Goal: Task Accomplishment & Management: Manage account settings

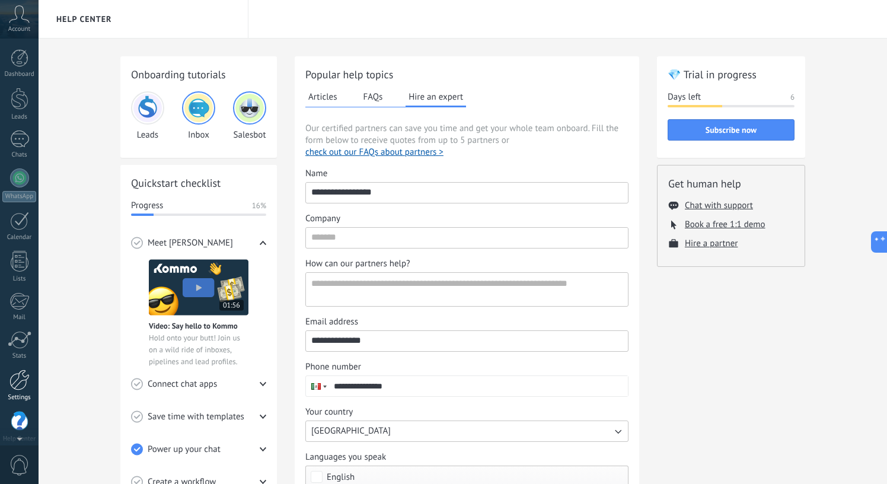
scroll to position [9, 0]
click at [15, 375] on div at bounding box center [19, 370] width 20 height 21
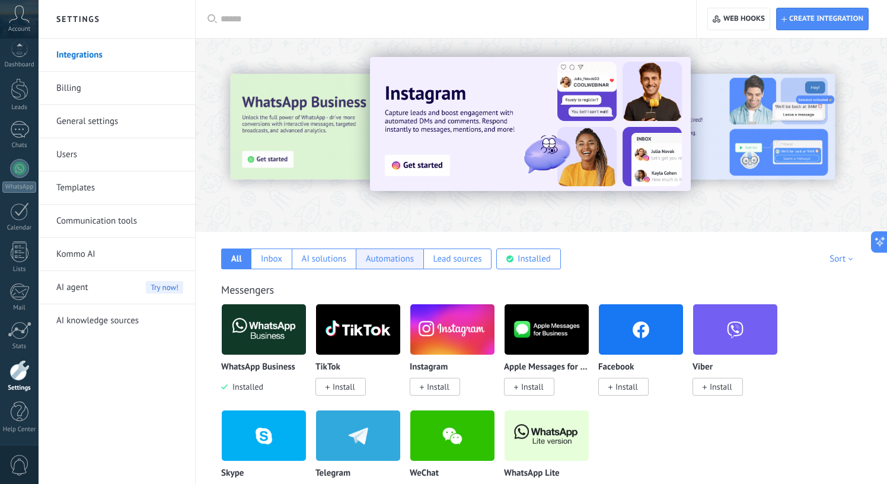
click at [390, 261] on div "Automations" at bounding box center [390, 258] width 48 height 11
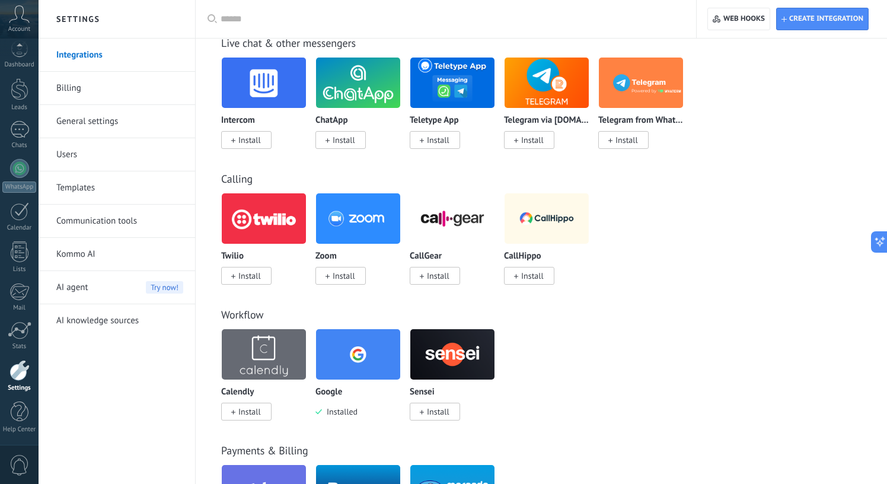
scroll to position [734, 0]
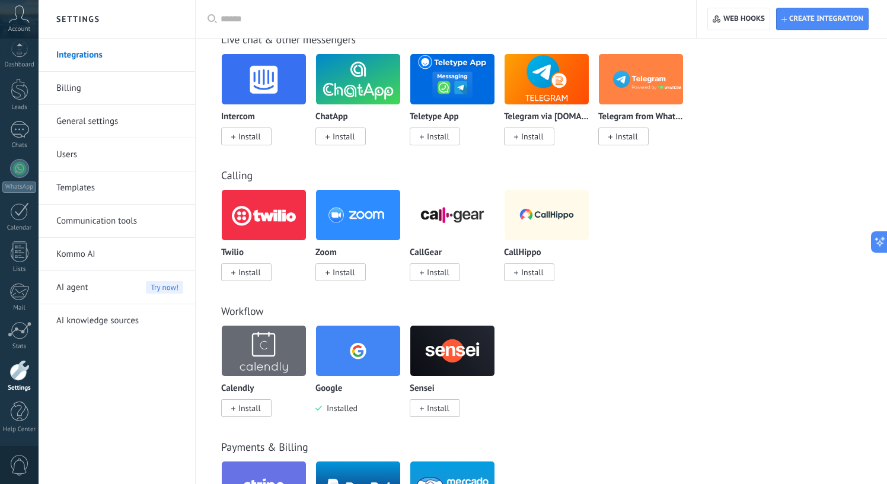
click at [267, 273] on span "Install" at bounding box center [246, 272] width 50 height 18
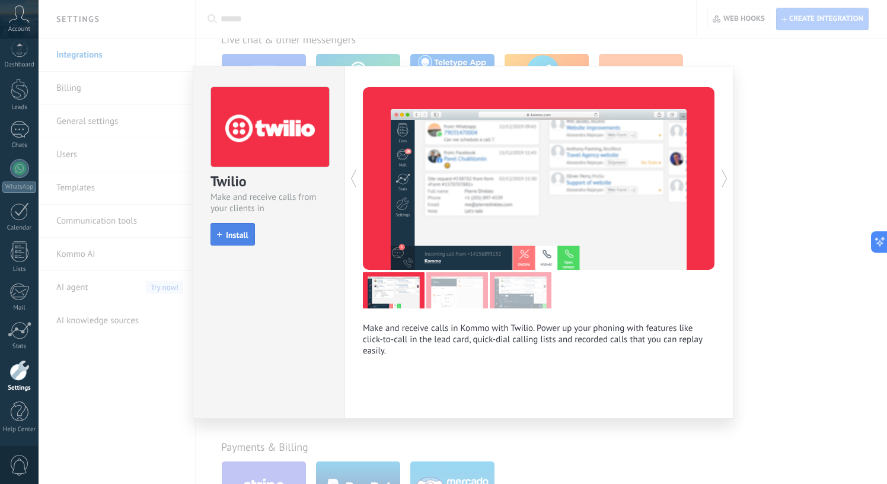
click at [232, 235] on span "Install" at bounding box center [237, 235] width 23 height 8
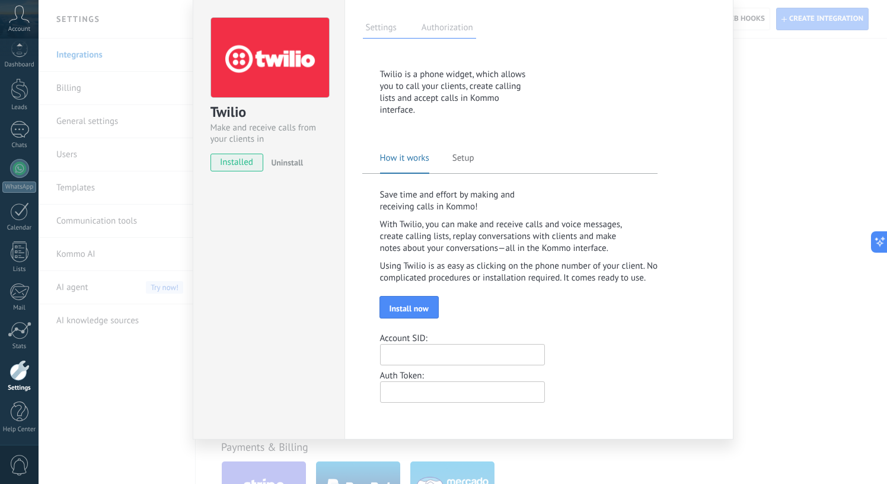
scroll to position [0, 0]
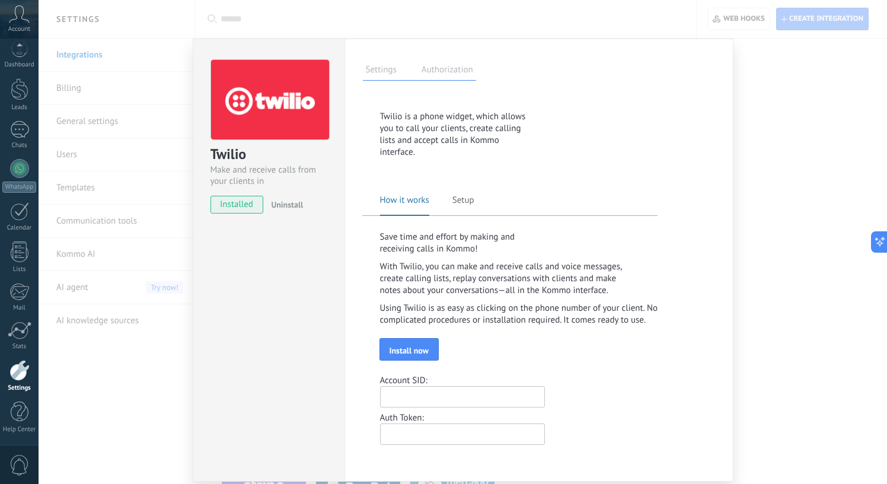
click at [755, 176] on div "Twilio Make and receive calls from your clients in Kommo installed Uninstall Se…" at bounding box center [463, 242] width 848 height 484
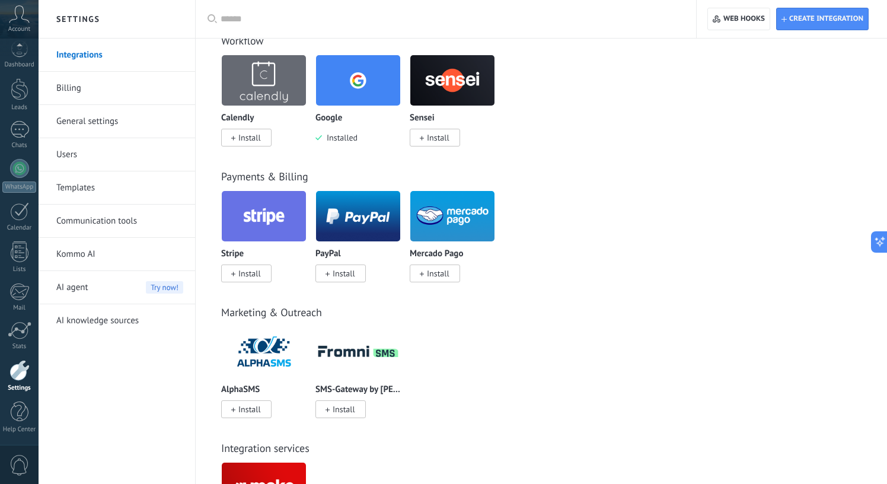
scroll to position [1008, 0]
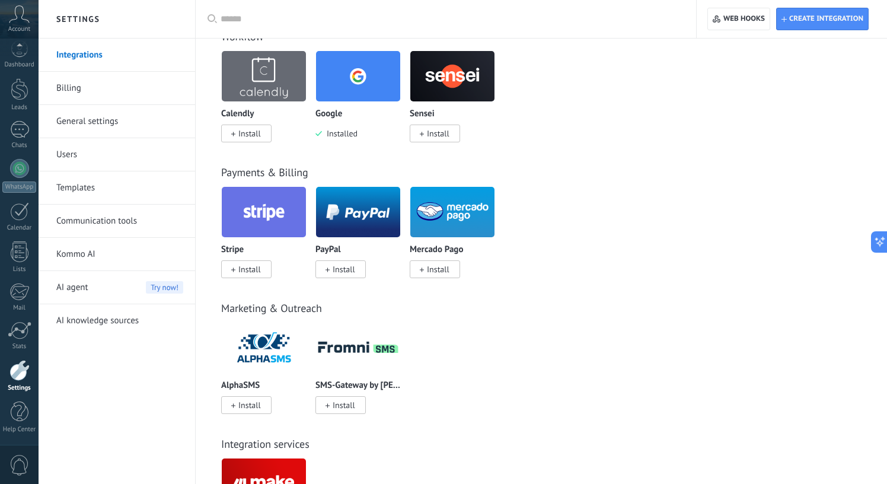
click at [245, 267] on span "Install" at bounding box center [246, 269] width 50 height 18
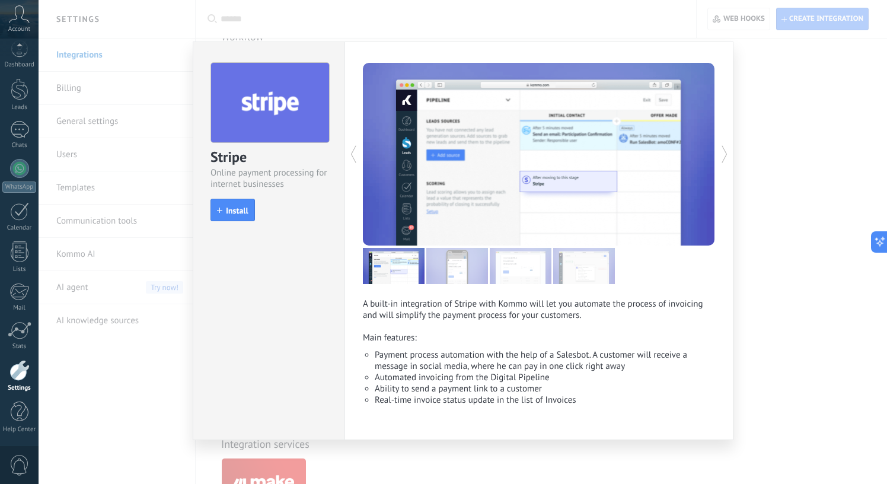
click at [807, 343] on div "Stripe Online payment processing for internet businesses install Install A buil…" at bounding box center [463, 242] width 848 height 484
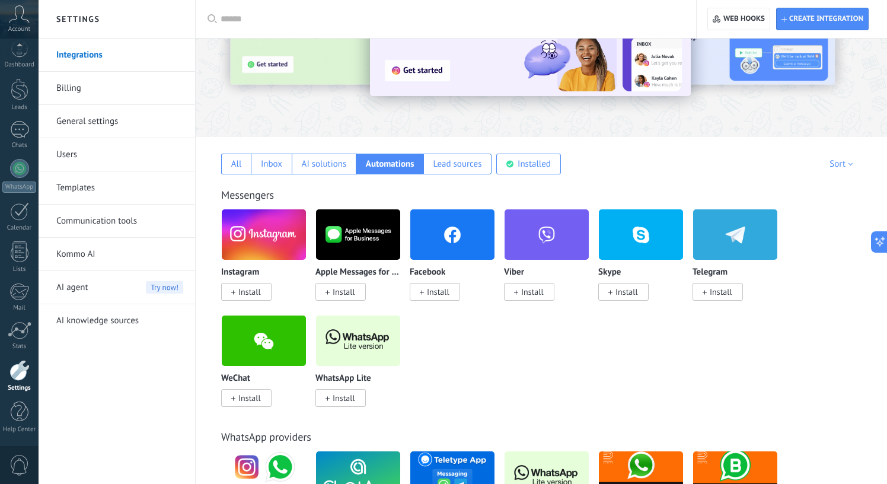
scroll to position [0, 0]
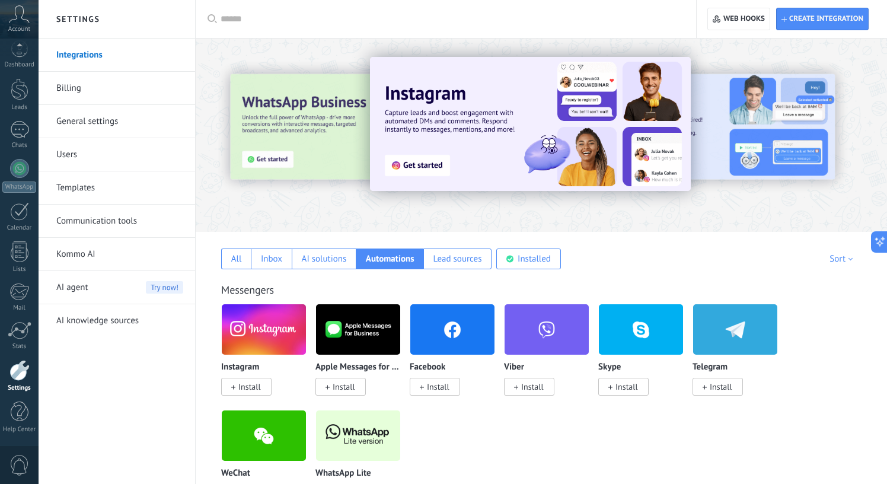
click at [82, 290] on span "AI agent" at bounding box center [72, 287] width 32 height 33
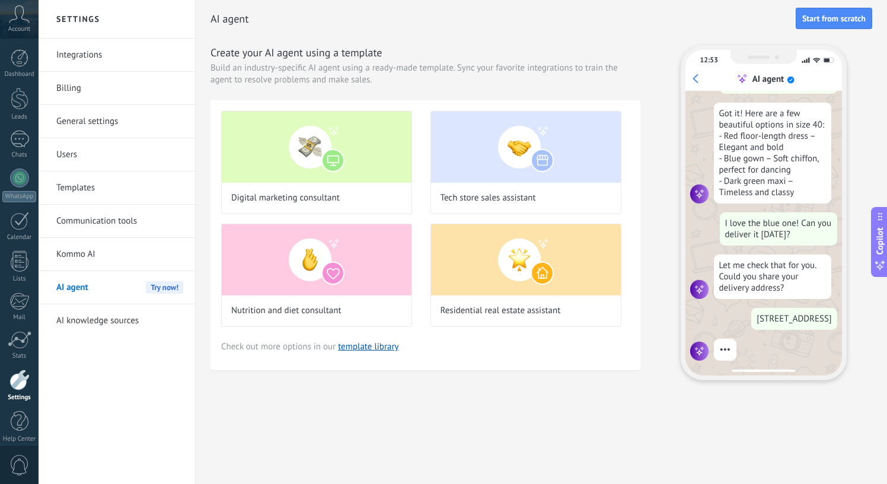
scroll to position [201, 0]
click at [87, 254] on link "Kommo AI" at bounding box center [119, 254] width 127 height 33
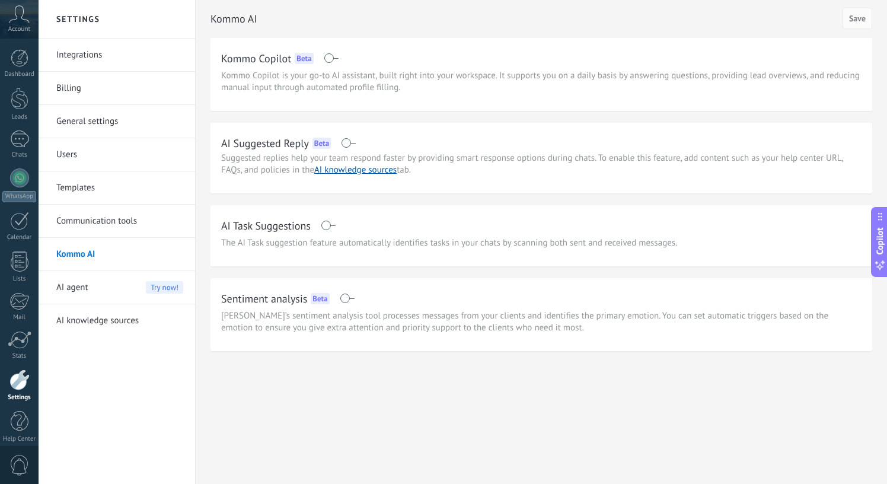
click at [125, 221] on link "Communication tools" at bounding box center [119, 220] width 127 height 33
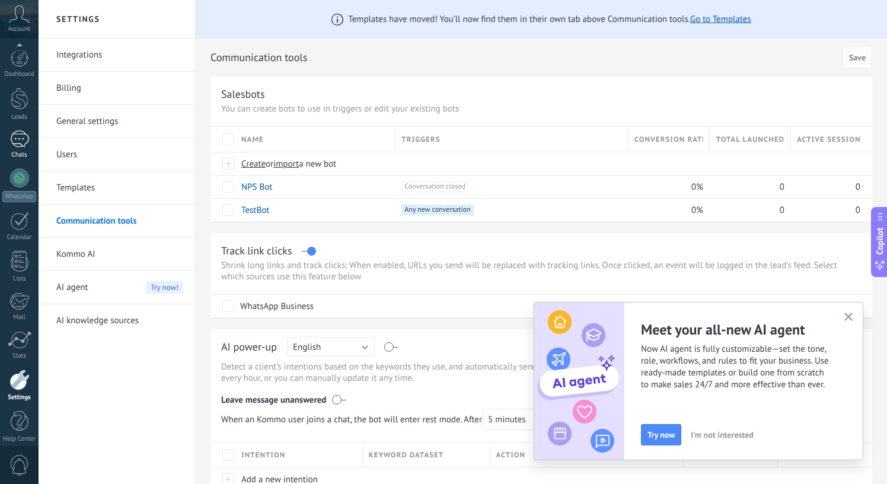
scroll to position [9, 0]
click at [21, 371] on div at bounding box center [19, 370] width 20 height 21
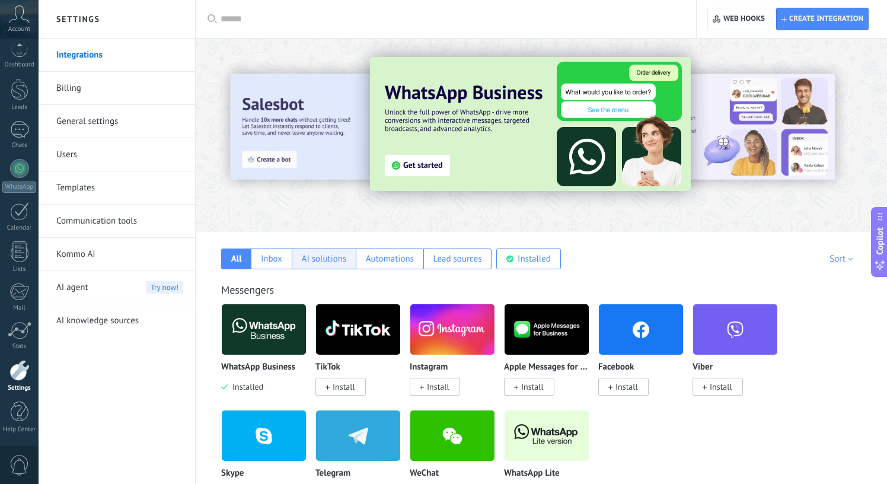
click at [312, 260] on div "AI solutions" at bounding box center [324, 258] width 45 height 11
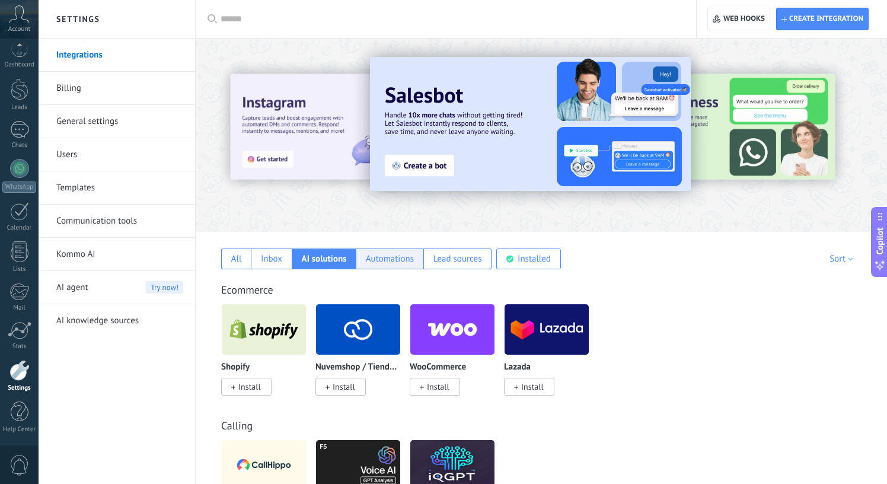
click at [380, 256] on div "Automations" at bounding box center [390, 258] width 48 height 11
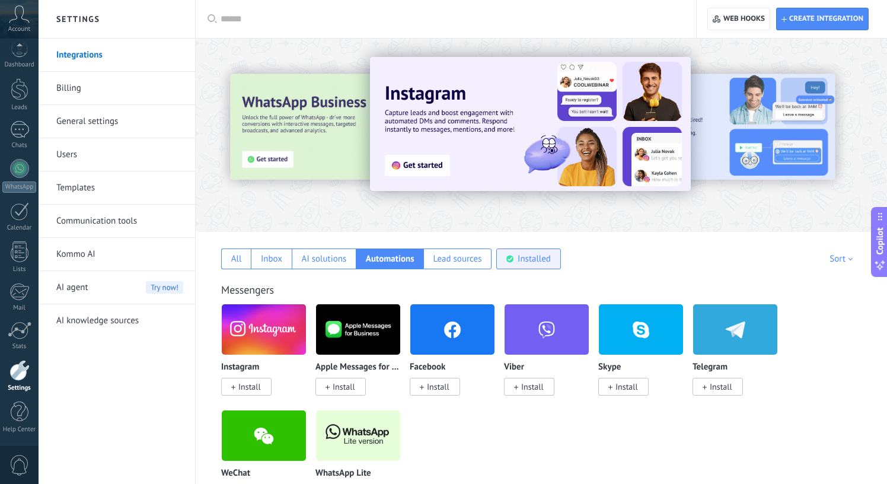
click at [514, 251] on div "Installed" at bounding box center [528, 258] width 64 height 21
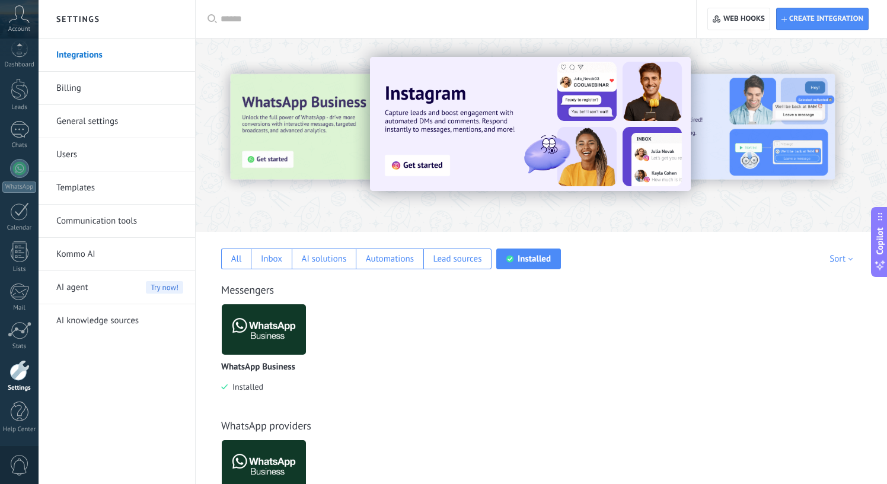
click at [106, 290] on div "AI agent Try now!" at bounding box center [119, 287] width 127 height 33
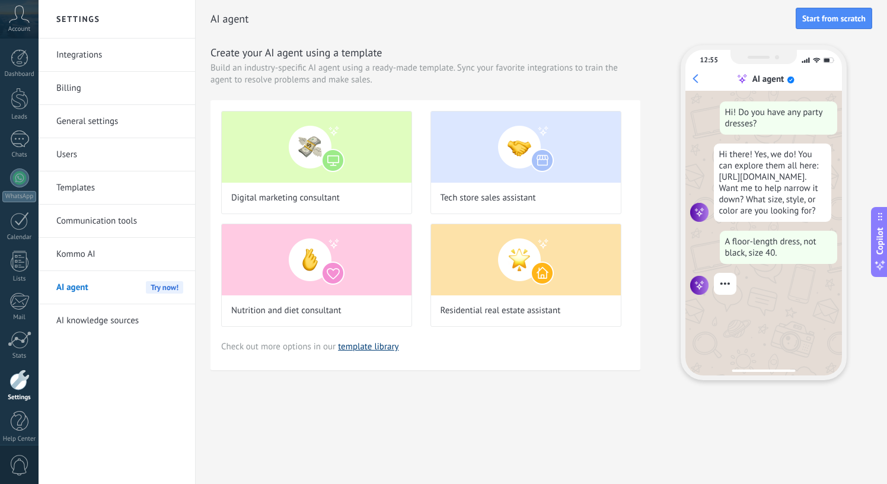
click at [373, 350] on link "template library" at bounding box center [368, 346] width 60 height 11
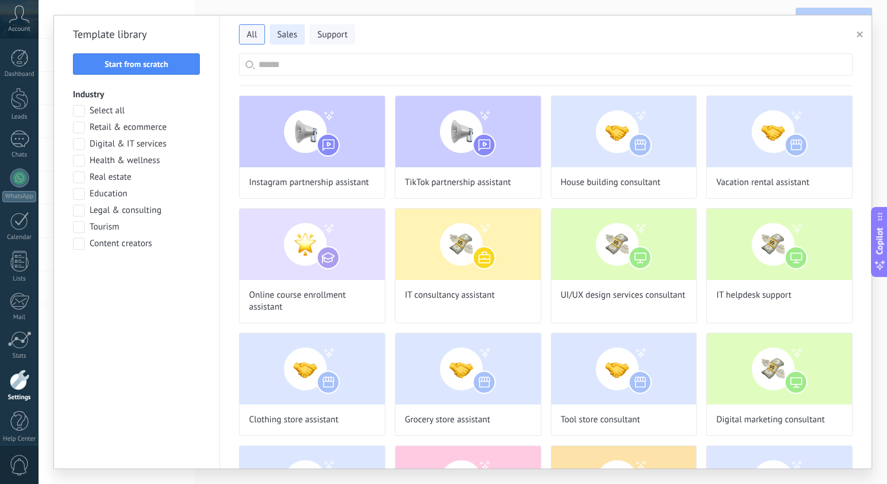
click at [275, 34] on button "Sales" at bounding box center [288, 34] width 36 height 20
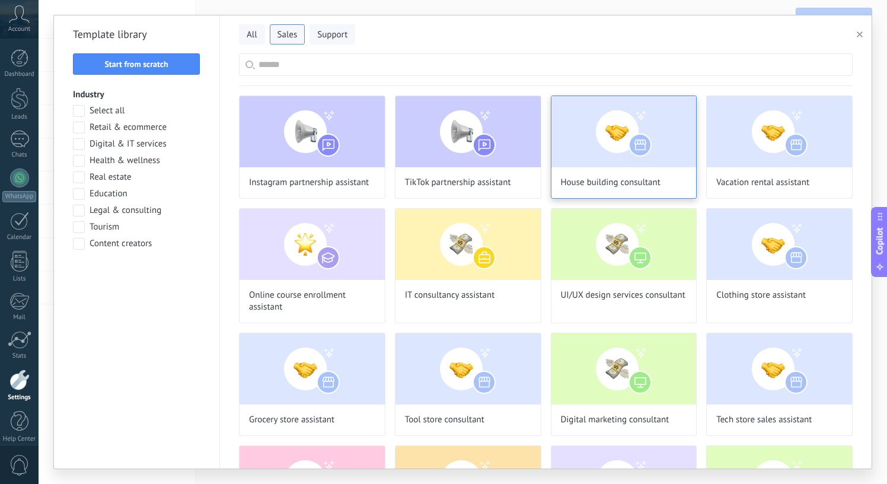
click at [621, 164] on img at bounding box center [623, 131] width 145 height 71
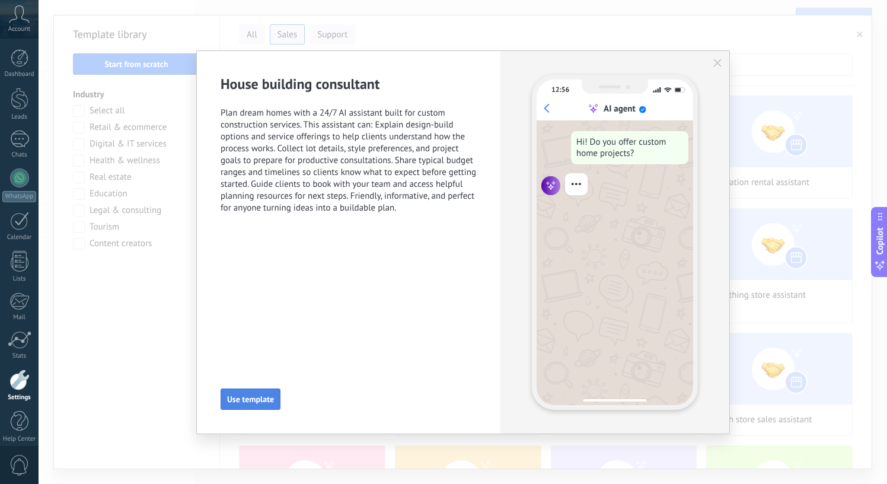
click at [245, 397] on span "Use template" at bounding box center [250, 399] width 47 height 8
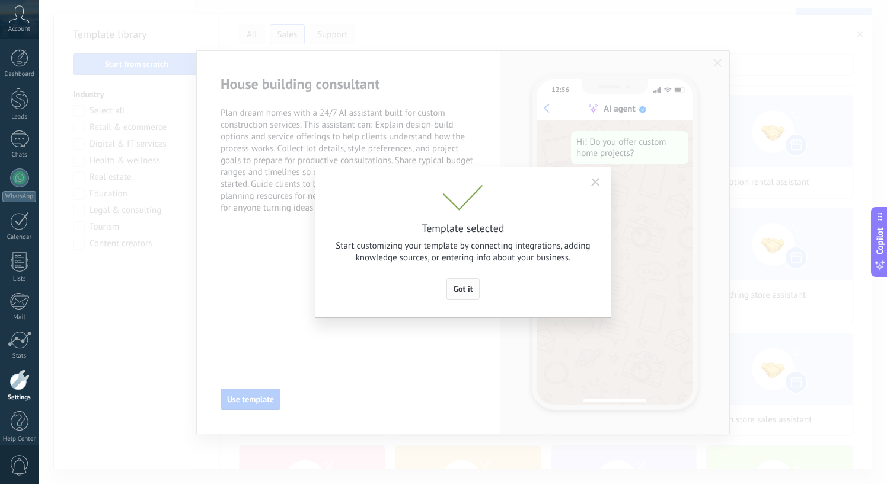
click at [457, 291] on span "Got it" at bounding box center [463, 288] width 20 height 8
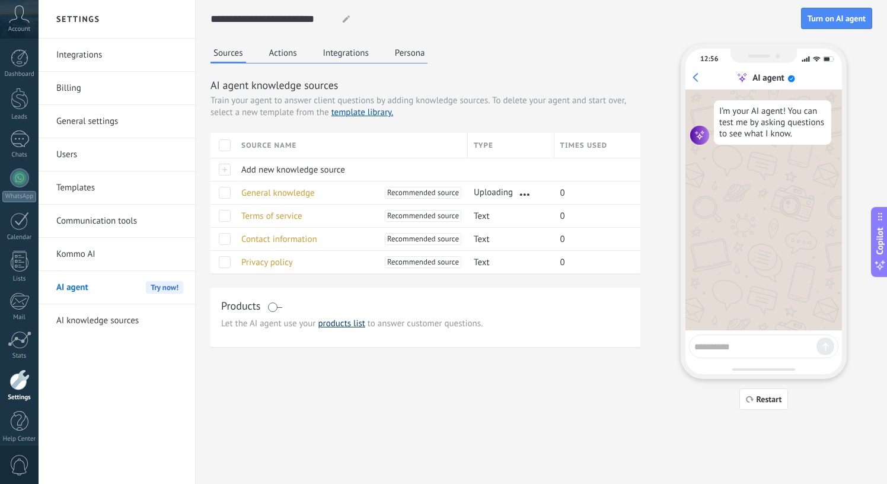
click at [335, 326] on link "products list" at bounding box center [341, 323] width 47 height 11
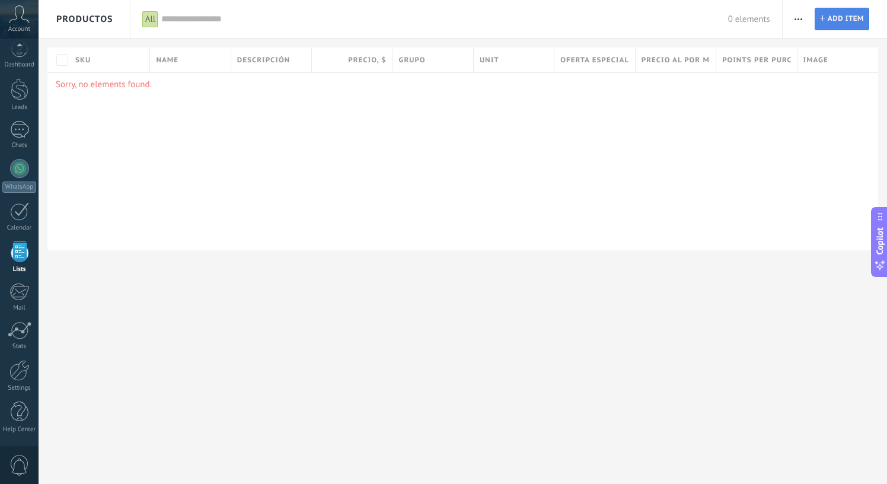
click at [843, 14] on span "Add item" at bounding box center [845, 18] width 36 height 21
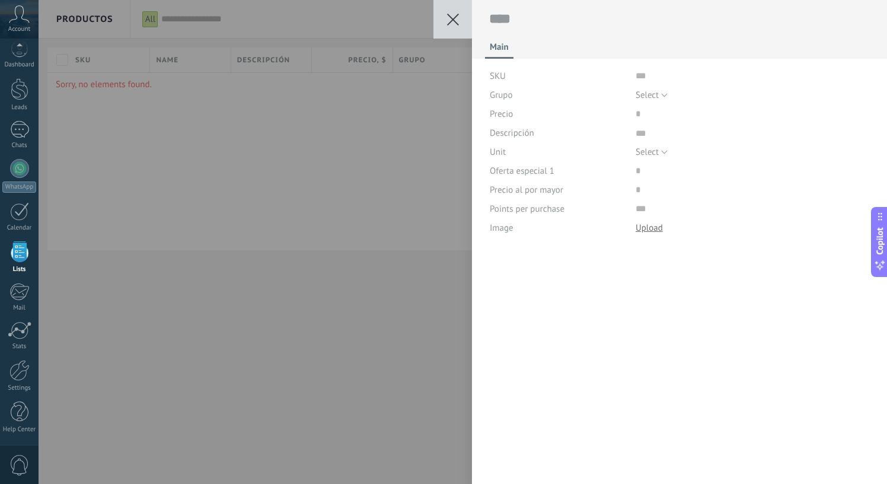
scroll to position [12, 0]
click at [453, 21] on use at bounding box center [453, 20] width 12 height 12
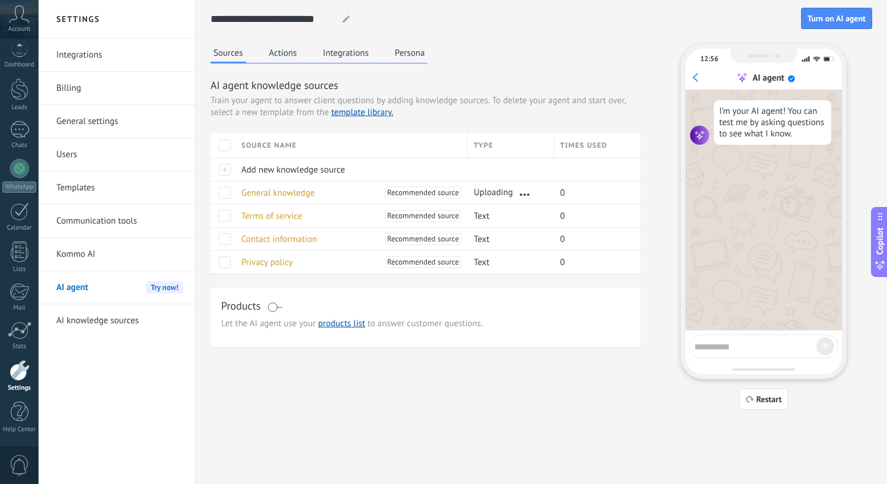
click at [727, 348] on textarea at bounding box center [755, 344] width 122 height 15
click at [277, 54] on button "Actions" at bounding box center [283, 53] width 34 height 18
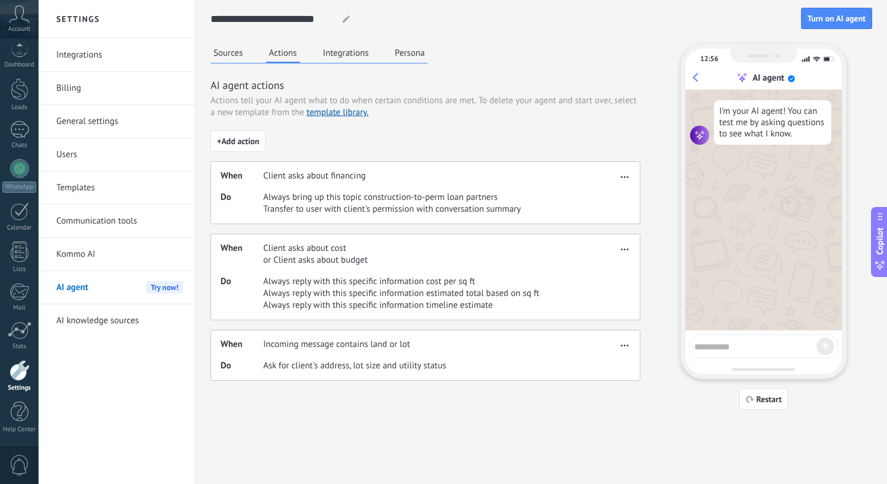
click at [345, 57] on button "Integrations" at bounding box center [346, 53] width 52 height 18
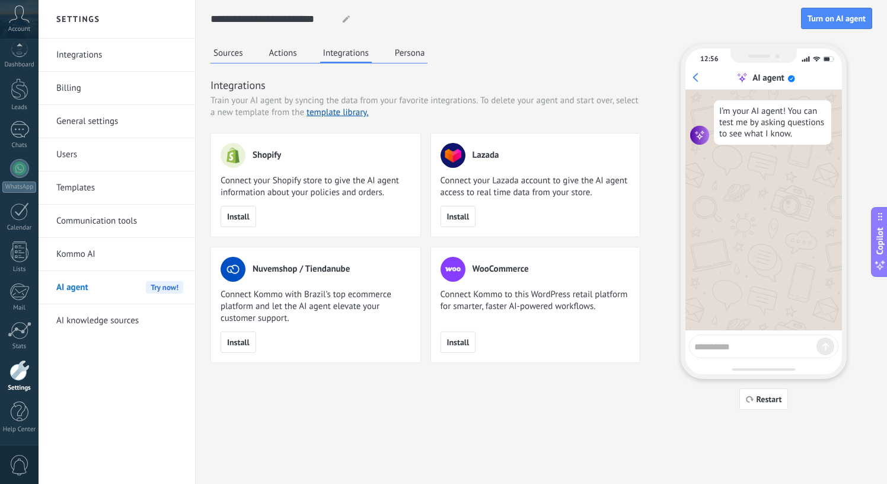
click at [407, 53] on button "Persona" at bounding box center [410, 53] width 36 height 18
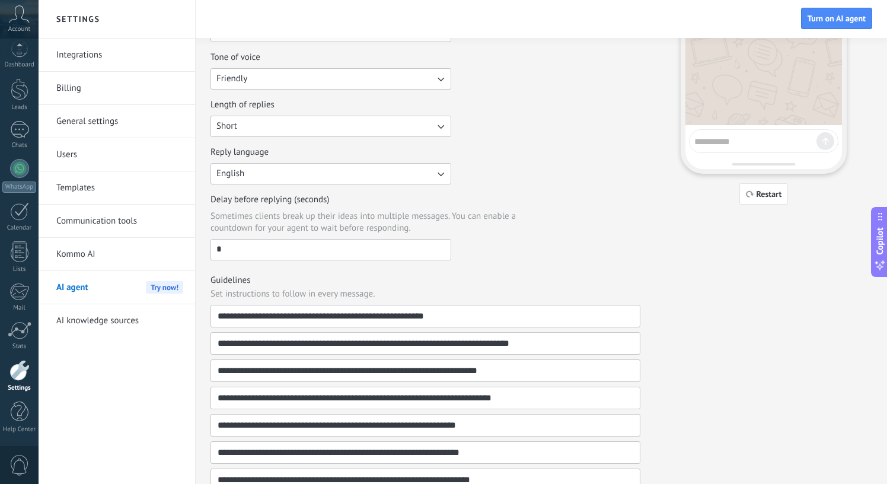
scroll to position [204, 0]
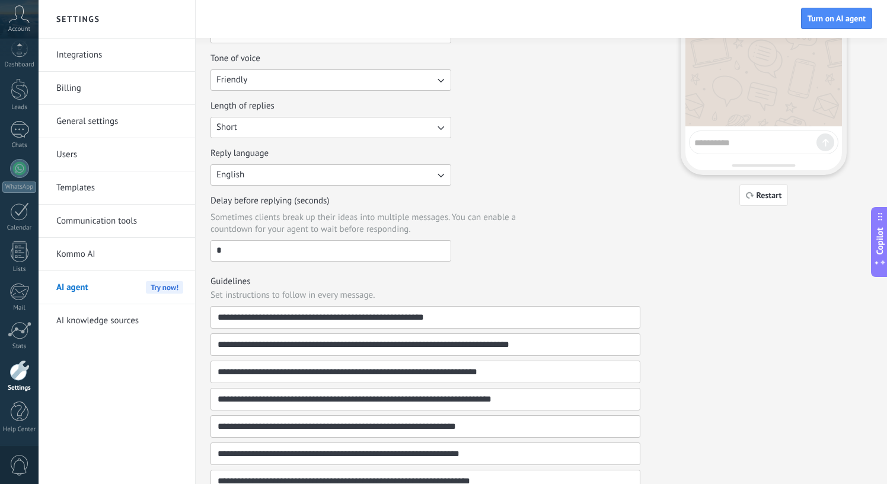
click at [437, 175] on icon "button" at bounding box center [440, 175] width 12 height 12
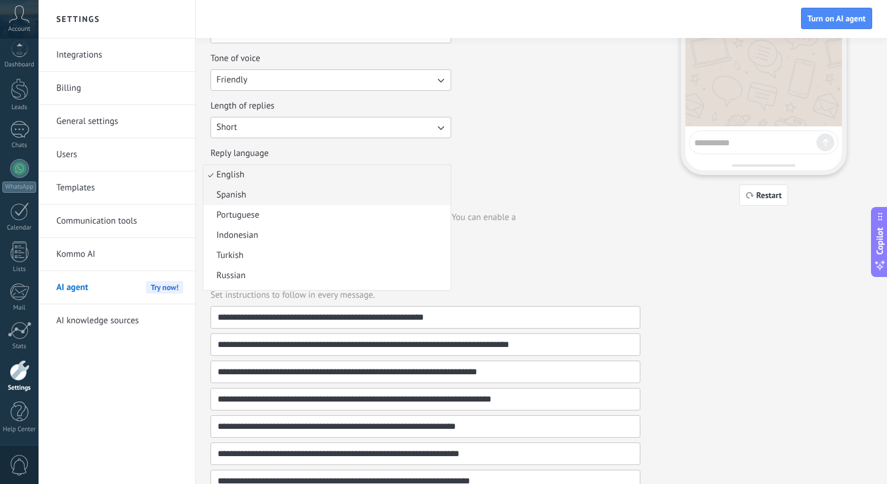
click at [367, 196] on li "Spanish" at bounding box center [326, 195] width 247 height 20
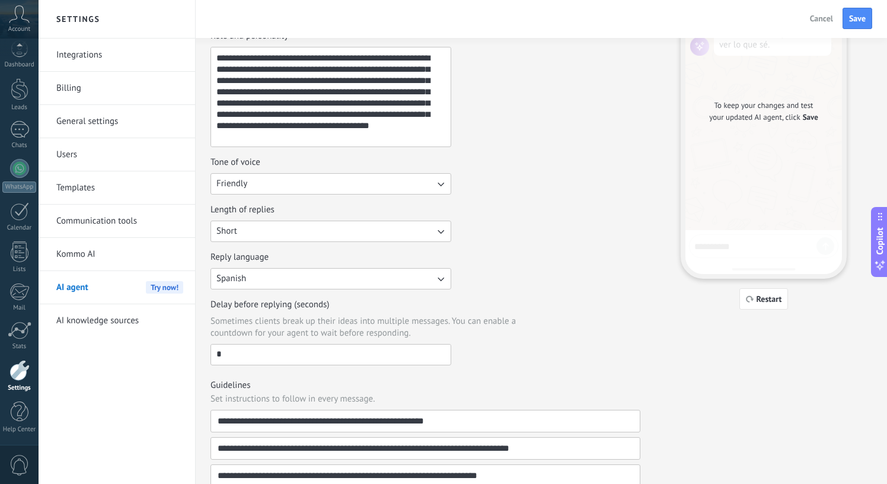
scroll to position [0, 0]
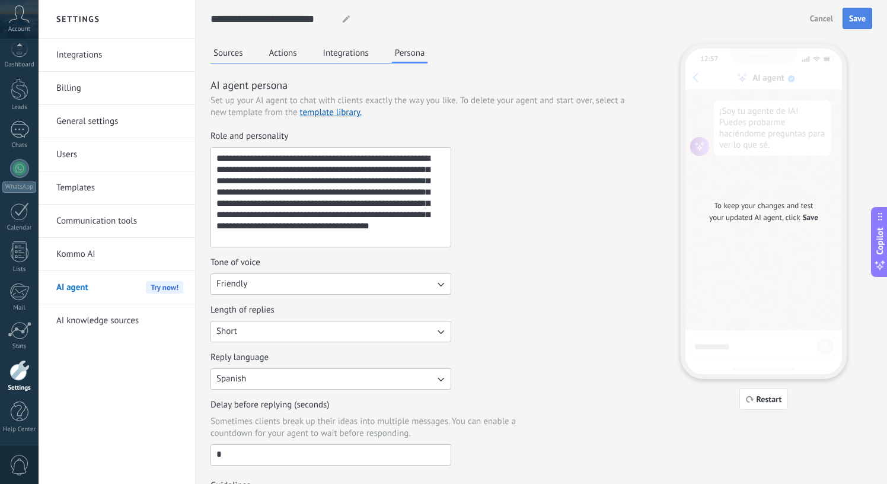
click at [852, 15] on span "Save" at bounding box center [857, 18] width 17 height 8
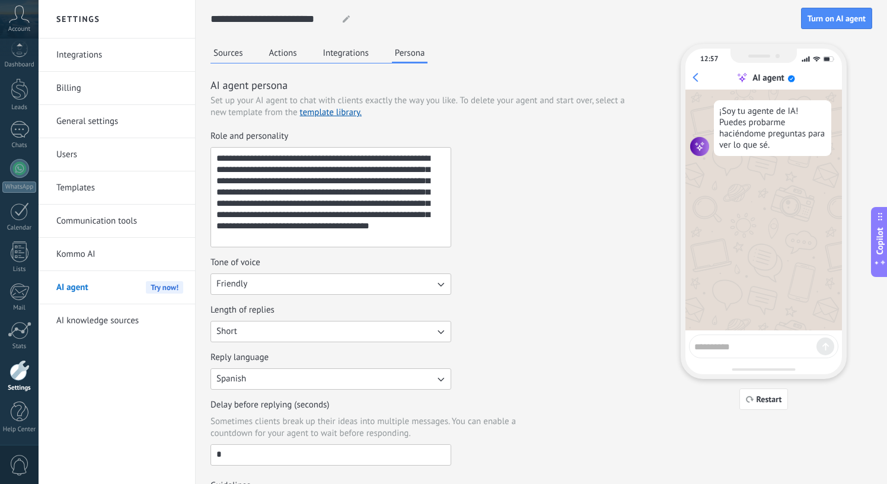
click at [365, 286] on button "Friendly" at bounding box center [330, 283] width 241 height 21
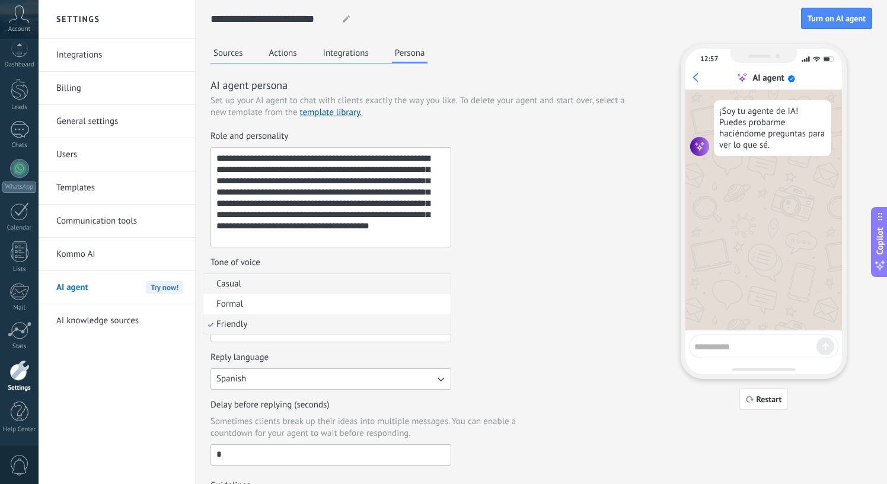
click at [414, 286] on li "Casual" at bounding box center [326, 284] width 247 height 20
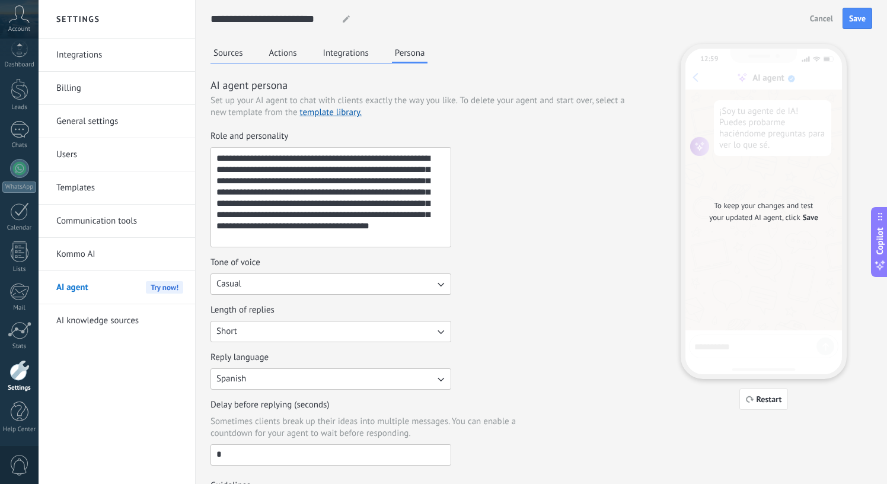
click at [420, 327] on button "Short" at bounding box center [330, 331] width 241 height 21
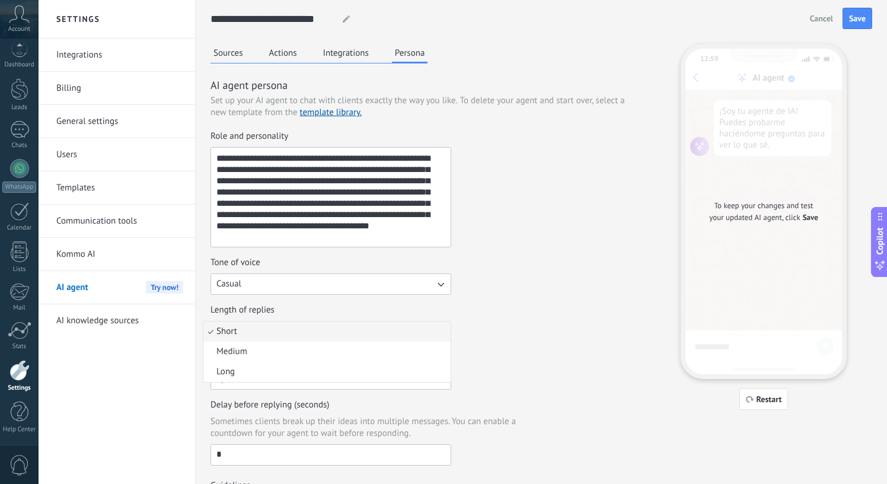
click at [400, 279] on button "Casual" at bounding box center [330, 283] width 241 height 21
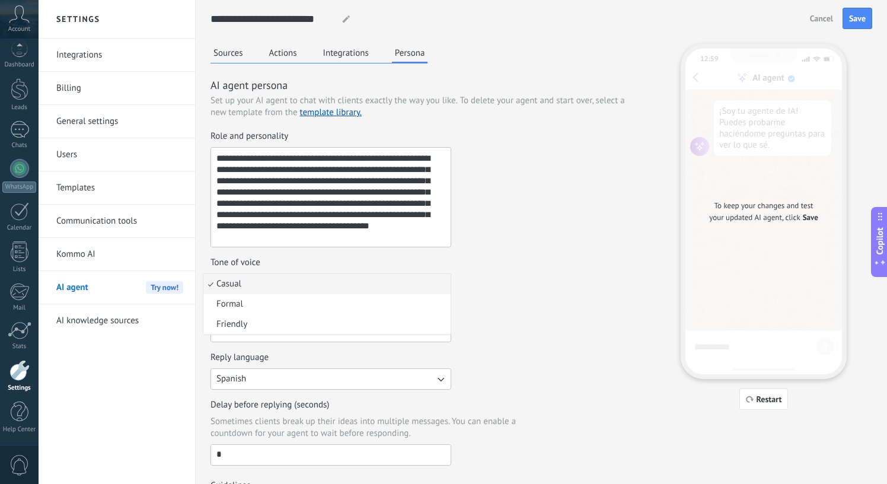
click at [482, 331] on div "Length of replies Short" at bounding box center [425, 323] width 430 height 38
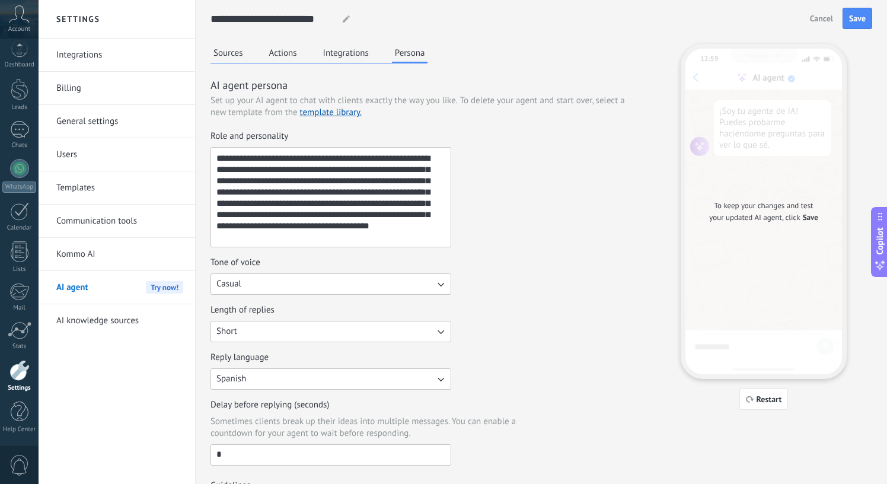
click at [351, 326] on button "Short" at bounding box center [330, 331] width 241 height 21
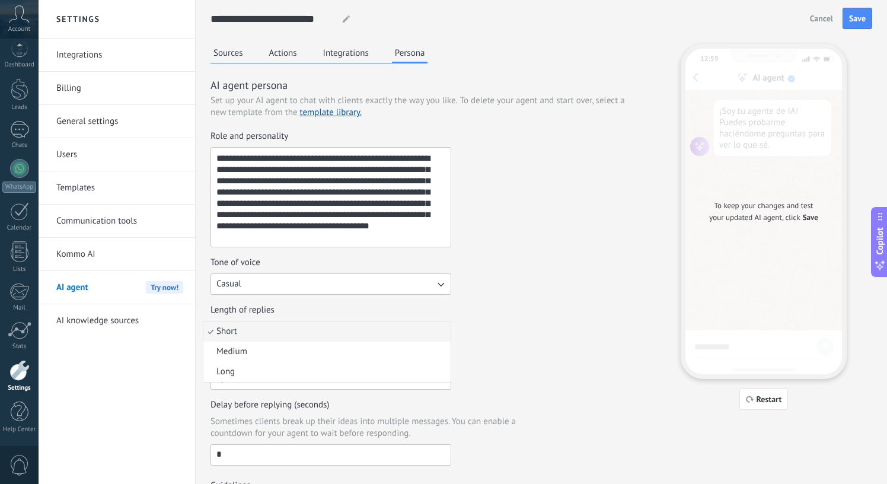
click at [351, 326] on li "Short" at bounding box center [326, 331] width 247 height 20
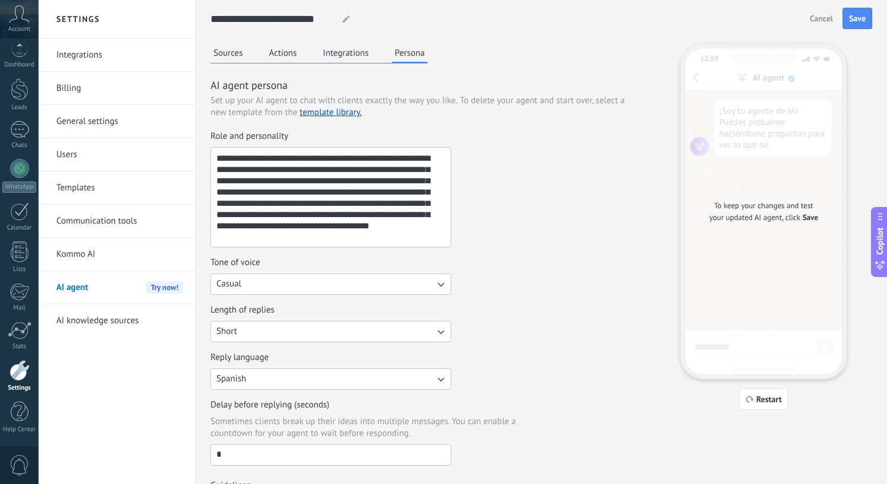
click at [340, 50] on button "Integrations" at bounding box center [346, 53] width 52 height 18
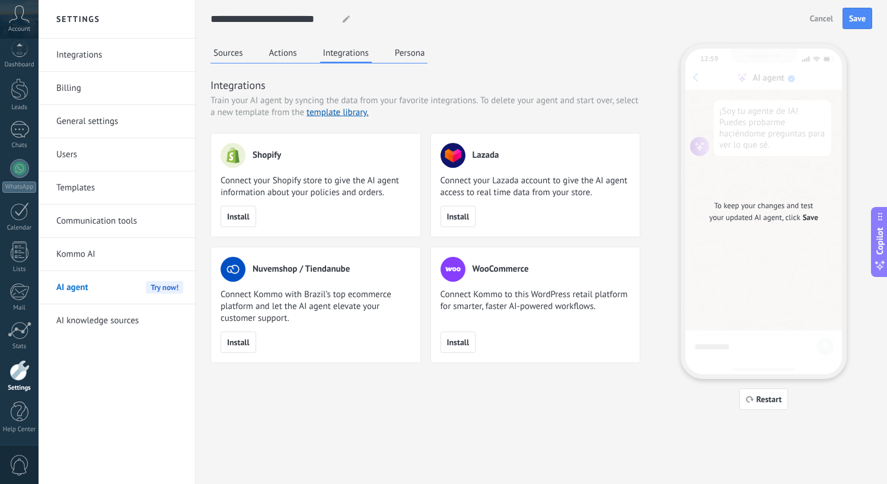
click at [410, 50] on button "Persona" at bounding box center [410, 53] width 36 height 18
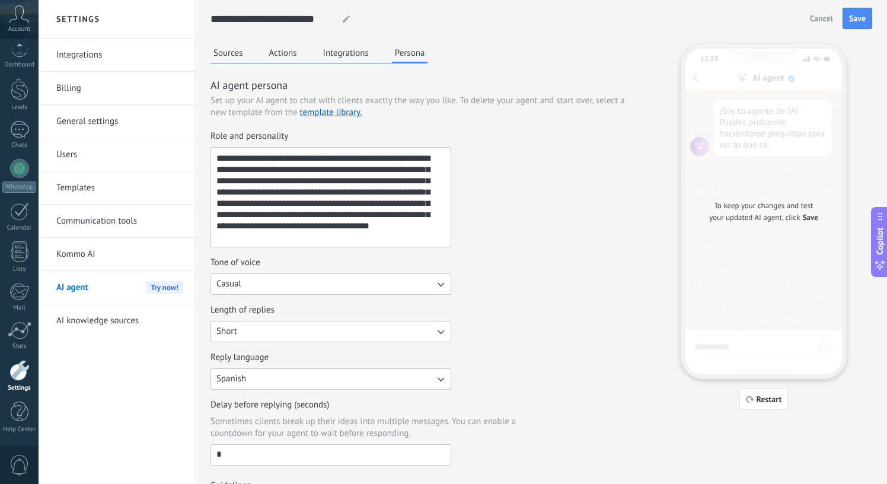
click at [289, 191] on textarea "**********" at bounding box center [329, 197] width 237 height 99
paste textarea "**********"
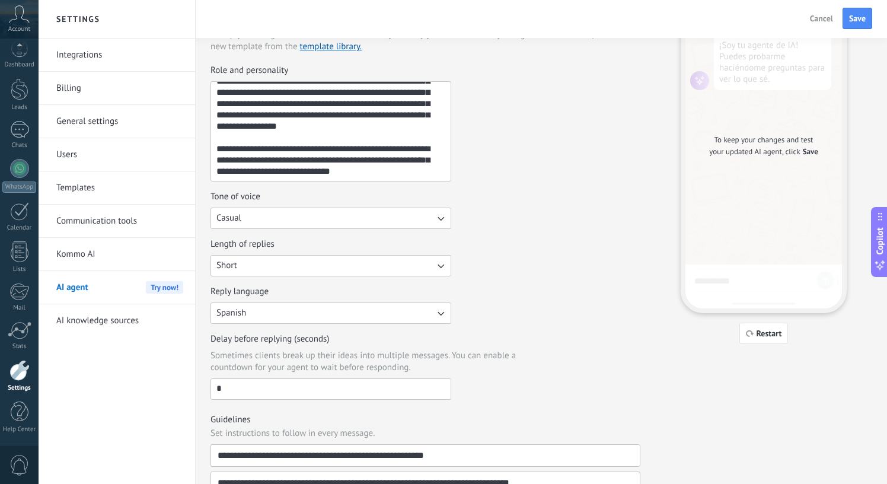
scroll to position [71, 0]
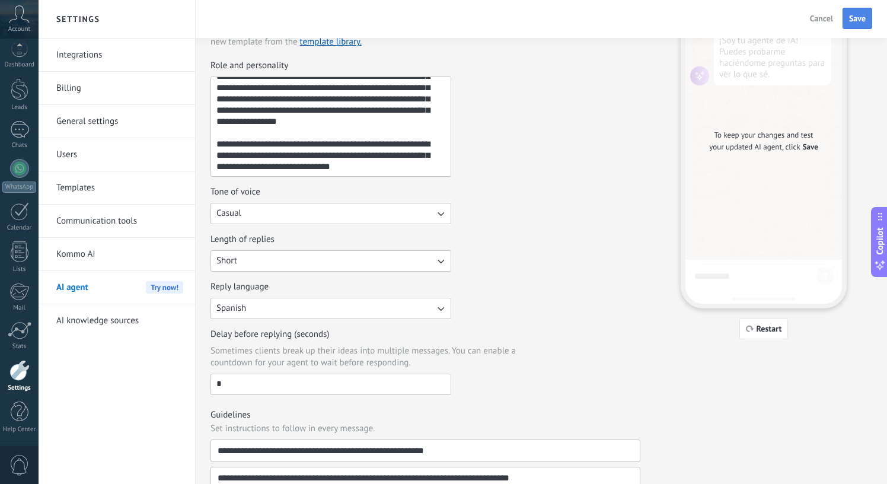
type textarea "**********"
click at [859, 21] on span "Save" at bounding box center [857, 18] width 17 height 8
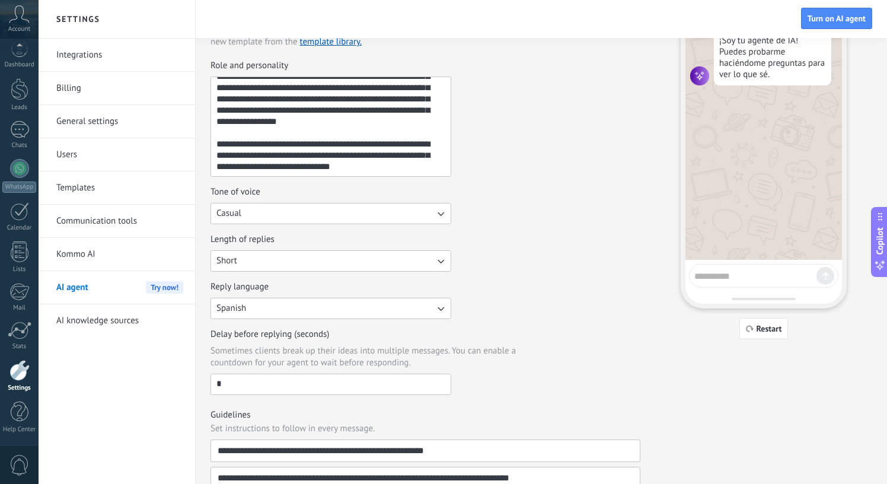
scroll to position [0, 0]
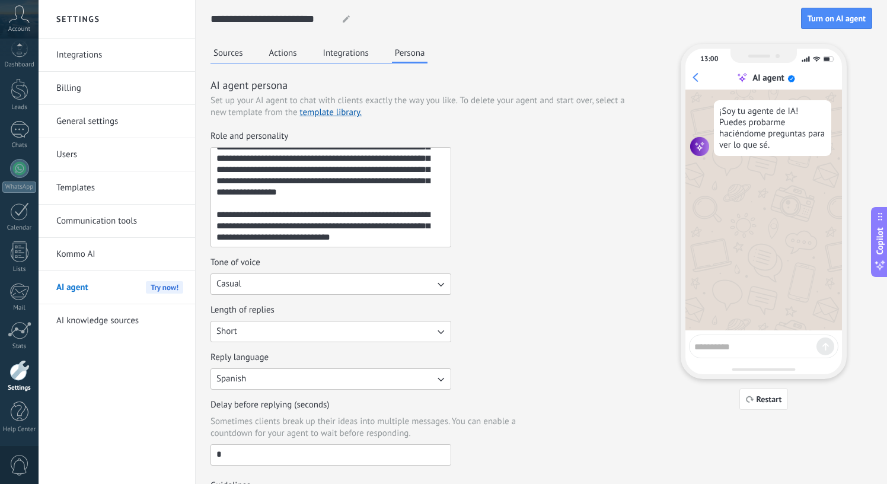
click at [345, 53] on button "Integrations" at bounding box center [346, 53] width 52 height 18
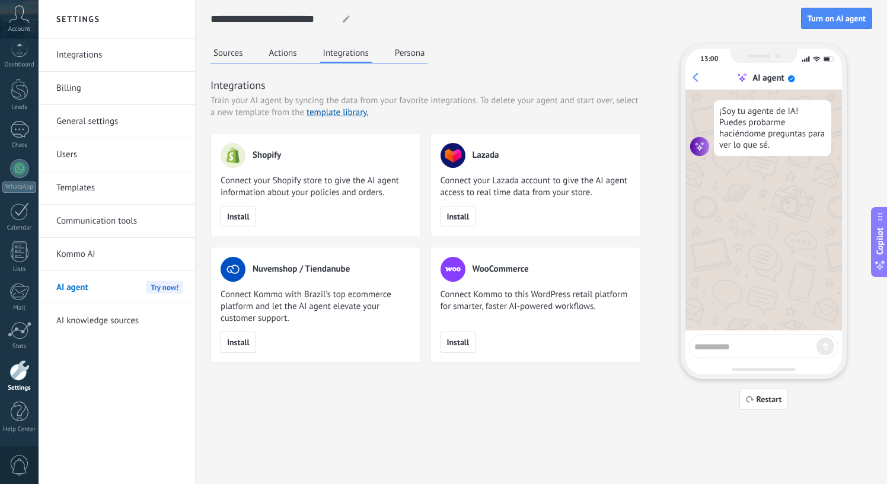
click at [282, 55] on button "Actions" at bounding box center [283, 53] width 34 height 18
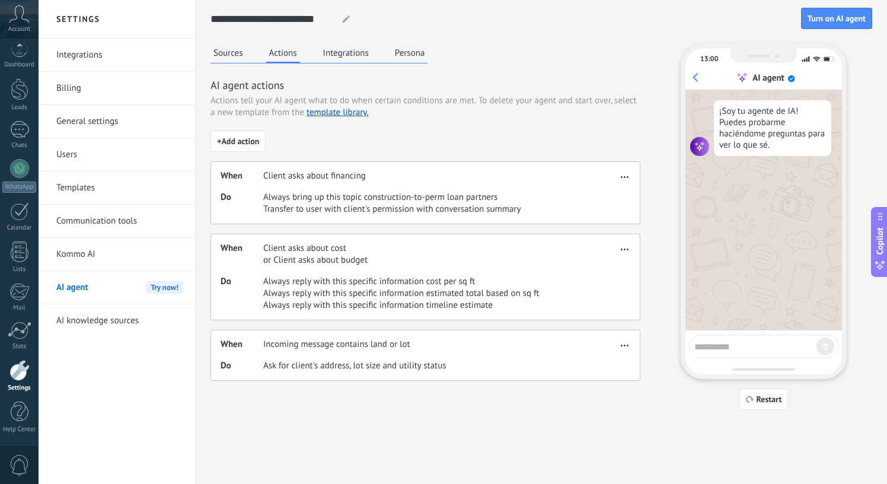
click at [74, 15] on h2 "Settings" at bounding box center [116, 19] width 127 height 39
click at [234, 47] on button "Sources" at bounding box center [228, 53] width 36 height 18
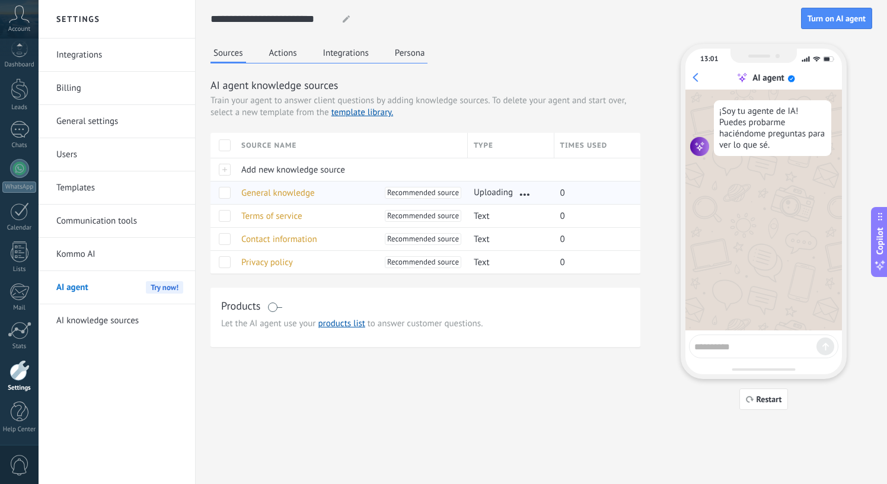
click at [496, 191] on span "Uploading" at bounding box center [493, 193] width 39 height 12
click at [280, 187] on span "General knowledge" at bounding box center [277, 192] width 73 height 11
click at [760, 400] on span "Restart" at bounding box center [768, 399] width 25 height 8
click at [761, 397] on span "Restart" at bounding box center [768, 399] width 25 height 8
click at [727, 346] on textarea at bounding box center [755, 344] width 122 height 15
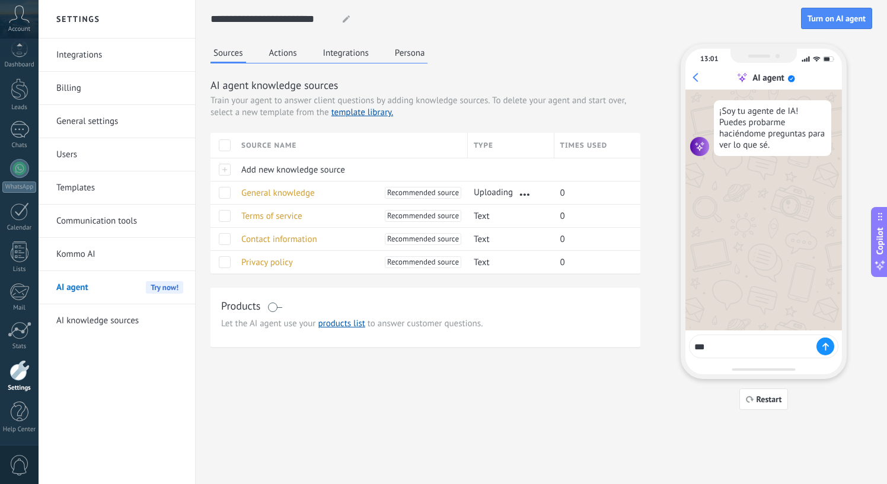
type textarea "****"
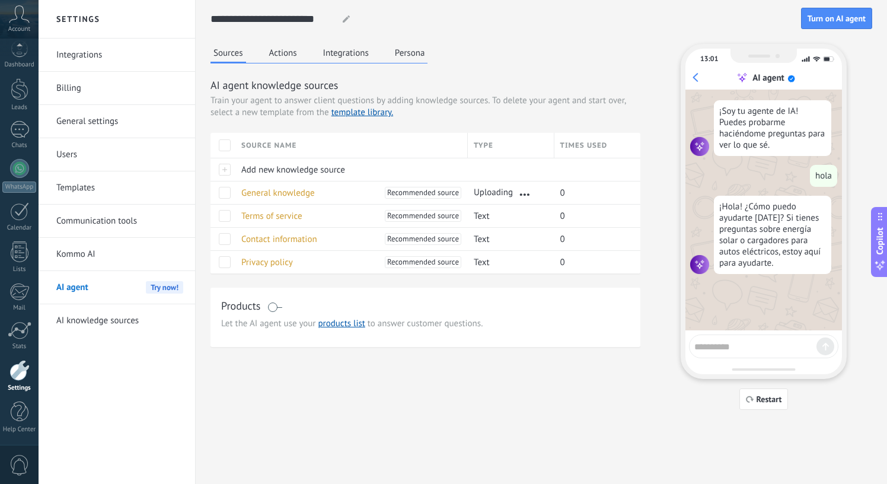
click at [408, 53] on button "Persona" at bounding box center [410, 53] width 36 height 18
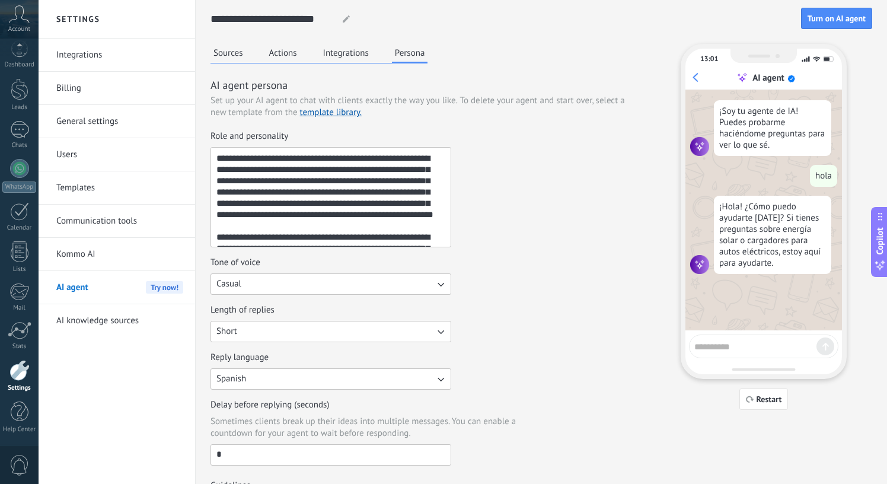
drag, startPoint x: 299, startPoint y: 182, endPoint x: 389, endPoint y: 158, distance: 93.2
click at [389, 158] on textarea "**********" at bounding box center [329, 197] width 237 height 99
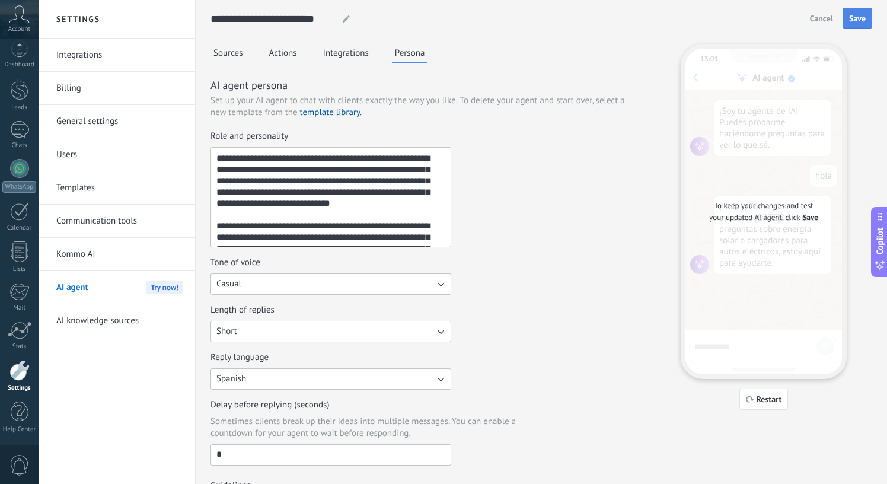
type textarea "**********"
click at [859, 17] on span "Save" at bounding box center [857, 18] width 17 height 8
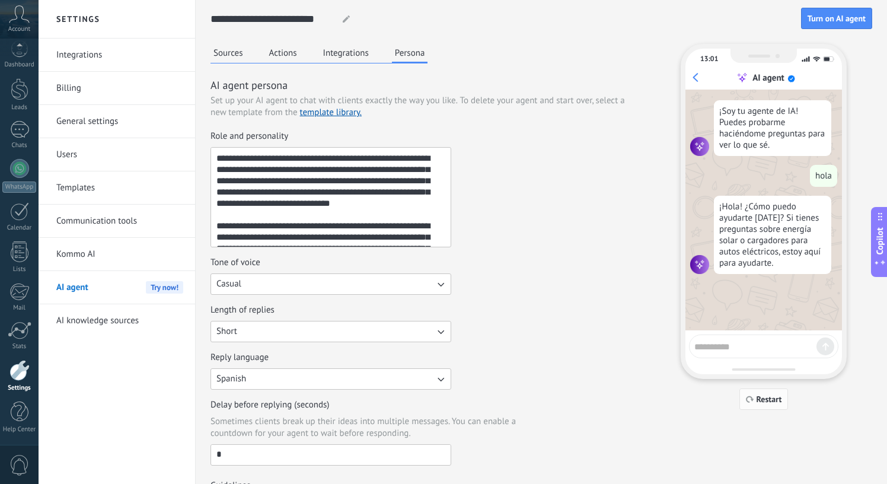
click at [758, 401] on span "Restart" at bounding box center [768, 399] width 25 height 8
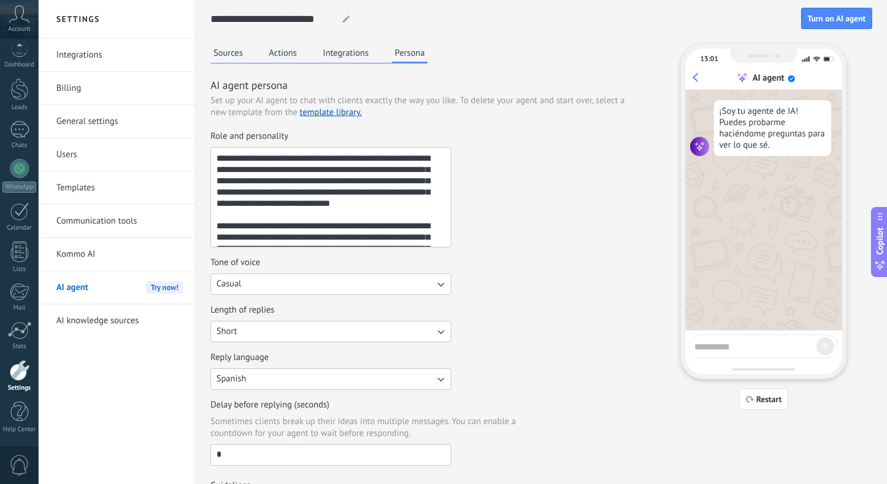
click at [743, 350] on textarea at bounding box center [755, 344] width 122 height 15
type textarea "****"
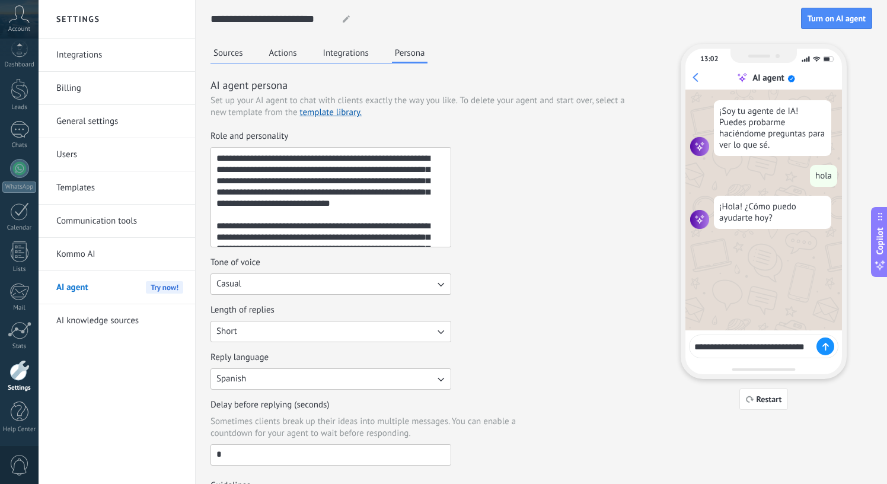
type textarea "**********"
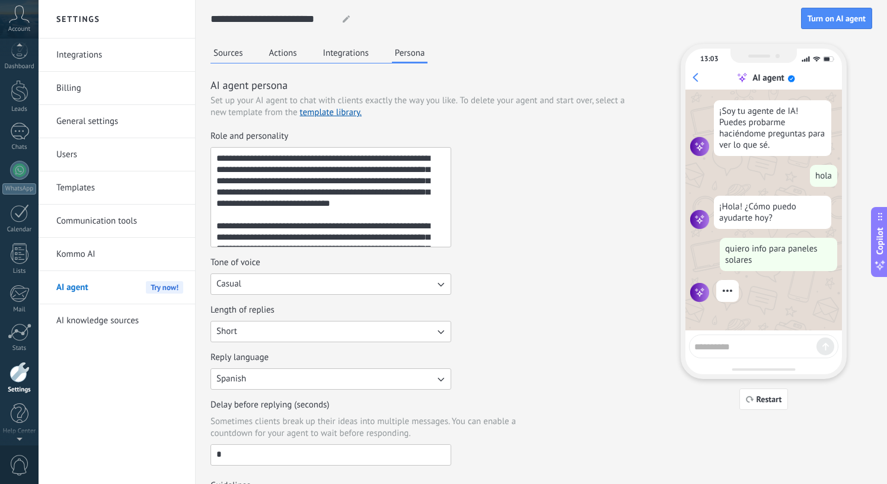
scroll to position [9, 0]
click at [337, 50] on button "Integrations" at bounding box center [346, 53] width 52 height 18
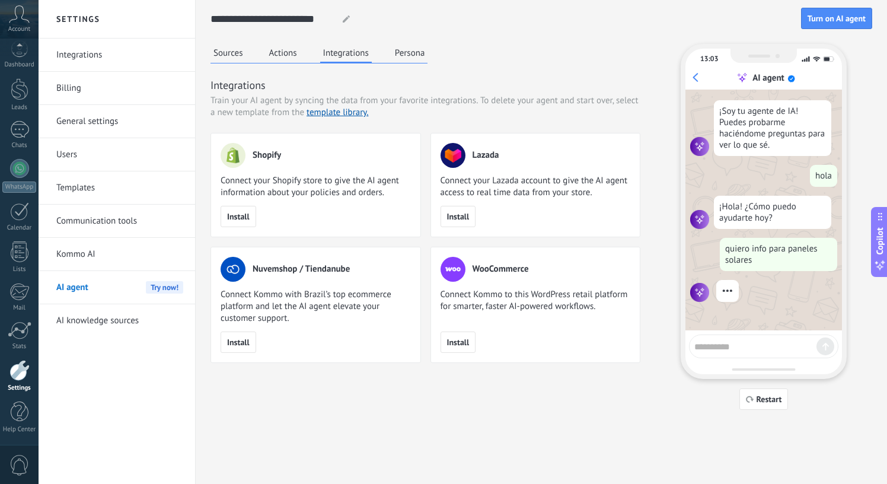
click at [211, 48] on button "Sources" at bounding box center [228, 53] width 36 height 18
